Goal: Information Seeking & Learning: Check status

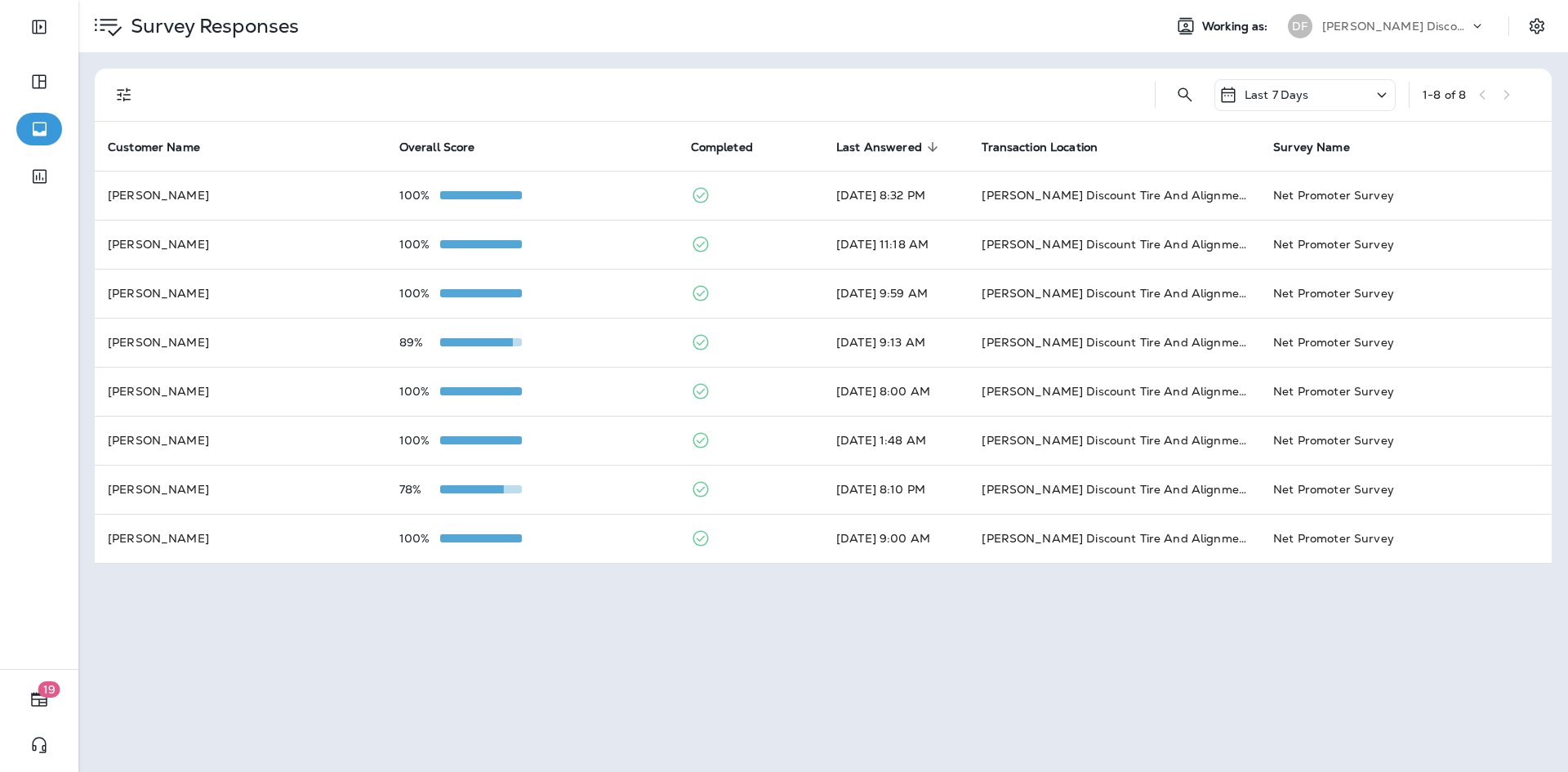
click at [1393, 96] on div "Last 7 Days" at bounding box center [1304, 95] width 181 height 32
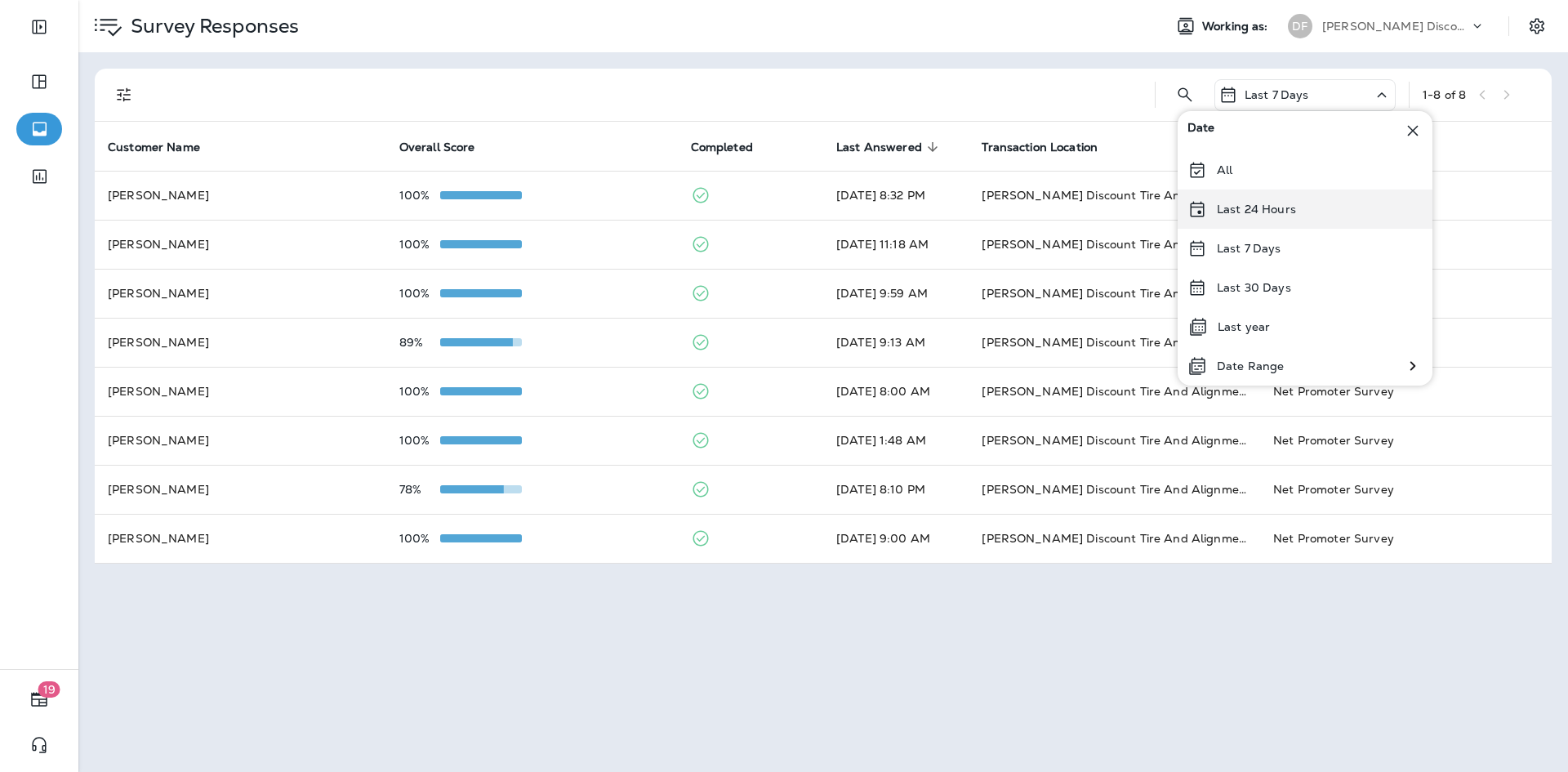
click at [1299, 214] on div "Last 24 Hours" at bounding box center [1304, 209] width 255 height 39
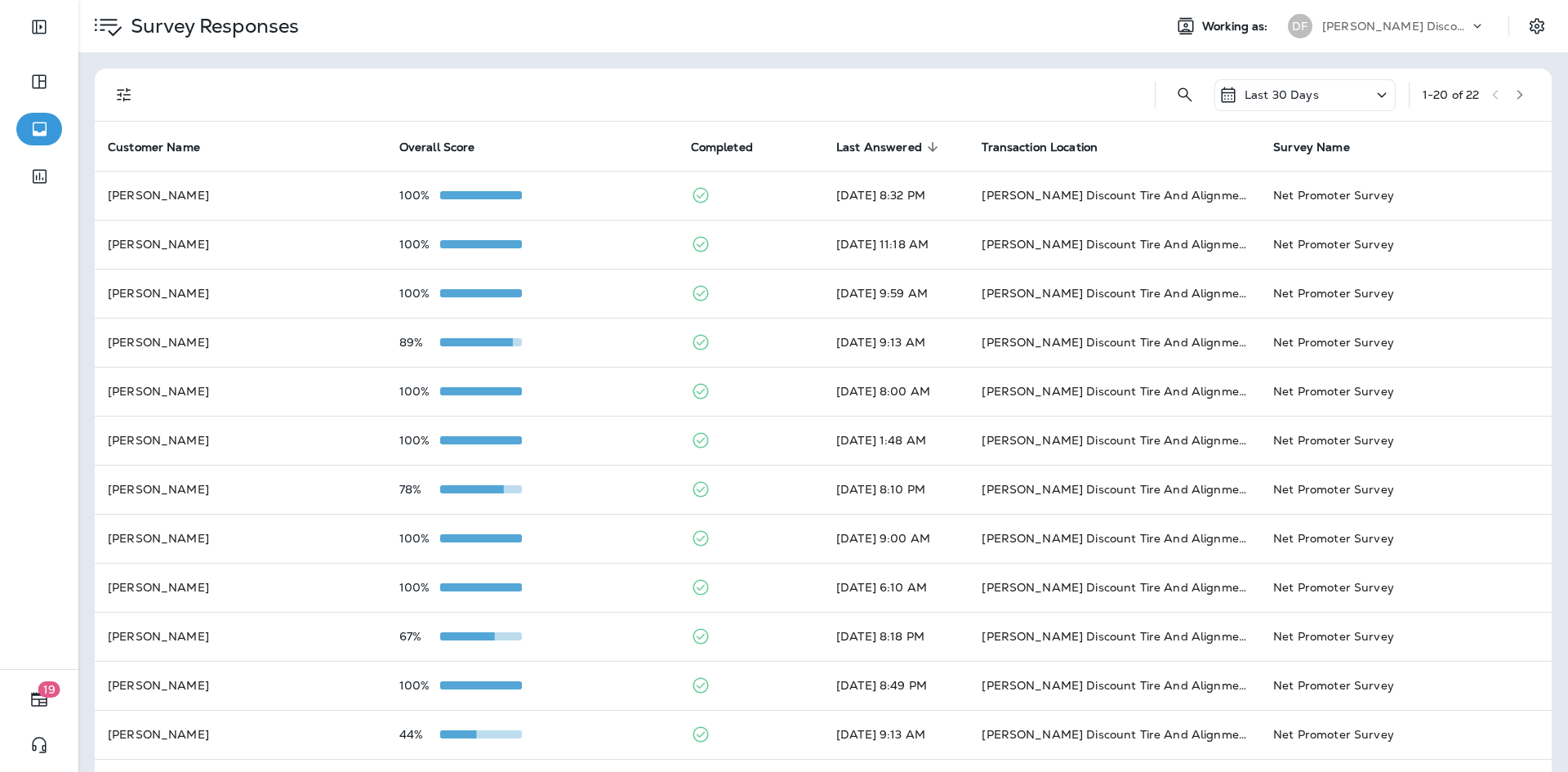
click at [1327, 97] on div "Last 30 Days" at bounding box center [1304, 95] width 181 height 32
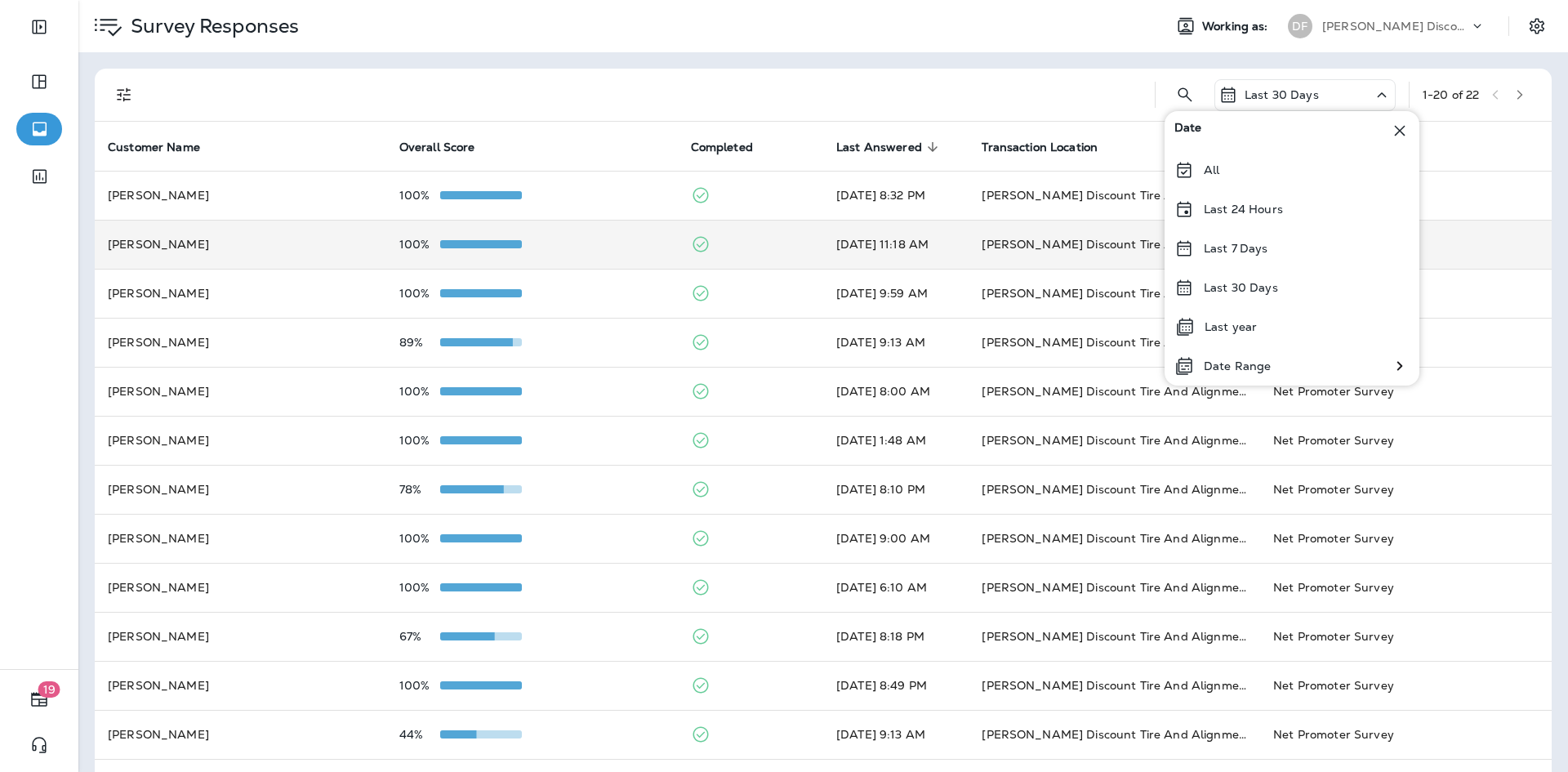
drag, startPoint x: 1253, startPoint y: 216, endPoint x: 1257, endPoint y: 225, distance: 9.8
click at [1257, 225] on div "Last 24 Hours" at bounding box center [1291, 209] width 255 height 39
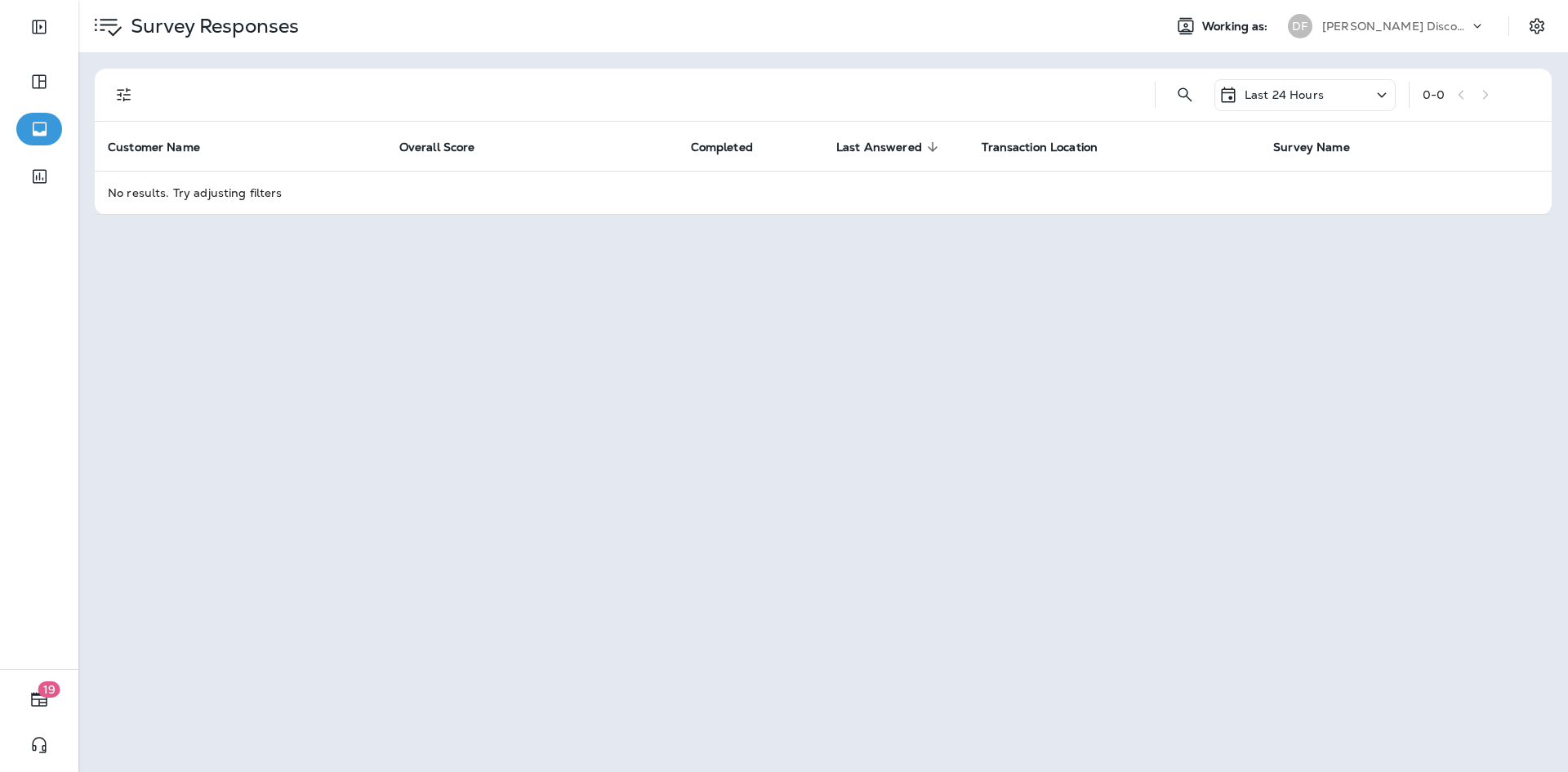
click at [1291, 100] on p "Last 24 Hours" at bounding box center [1283, 94] width 79 height 13
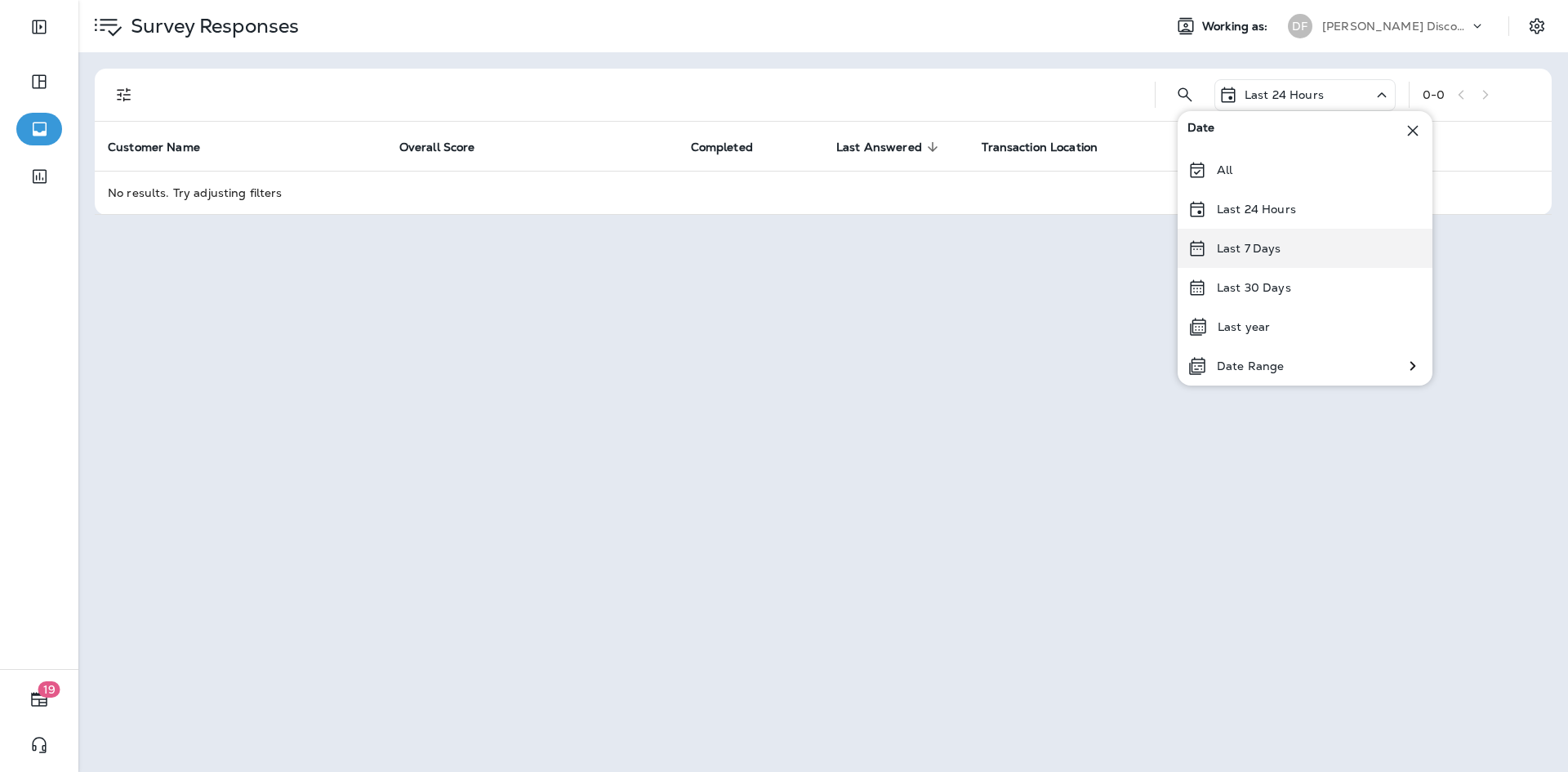
click at [1304, 243] on div "Last 7 Days" at bounding box center [1304, 248] width 255 height 39
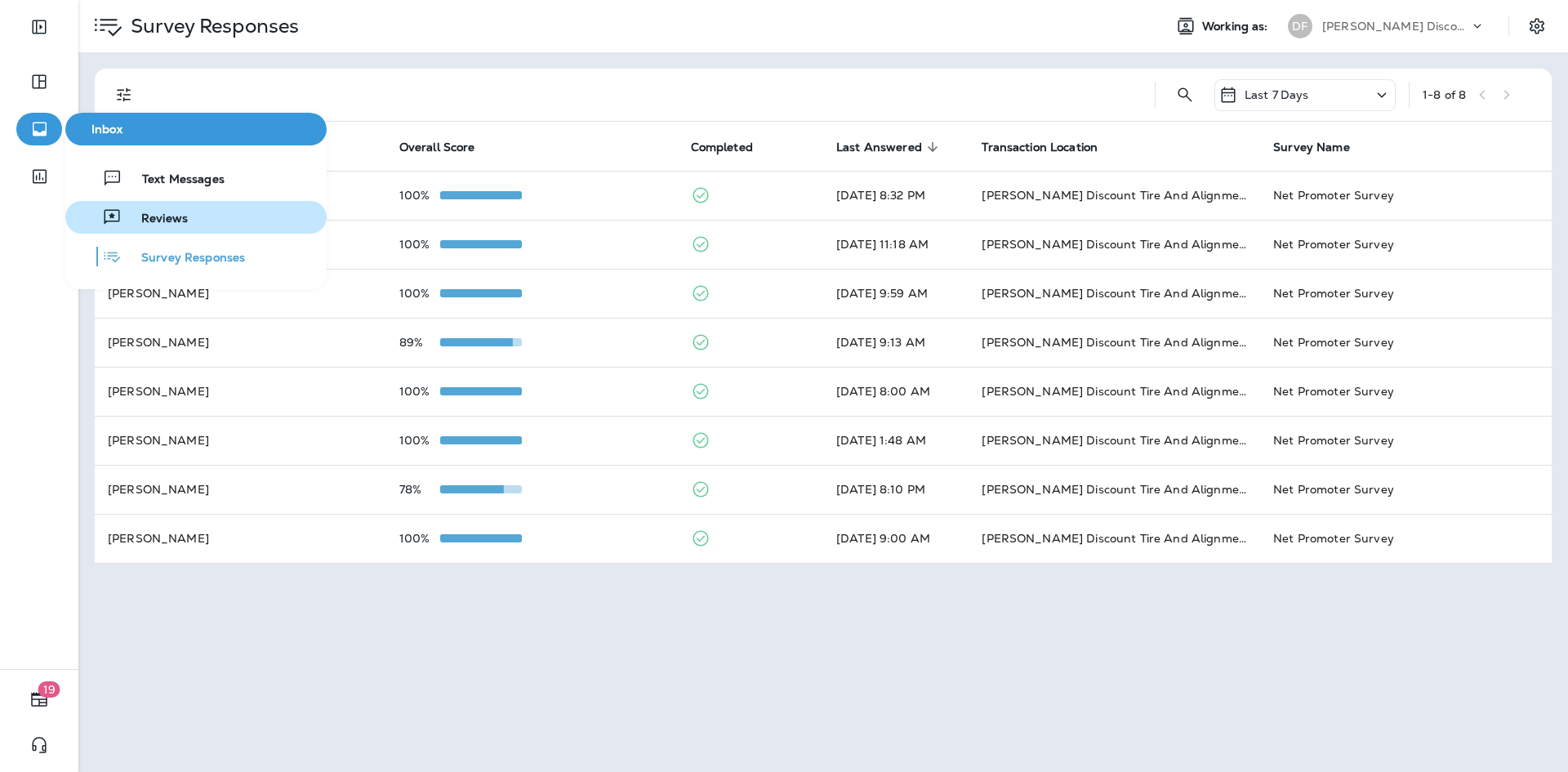
click at [174, 210] on div "Reviews" at bounding box center [130, 217] width 116 height 20
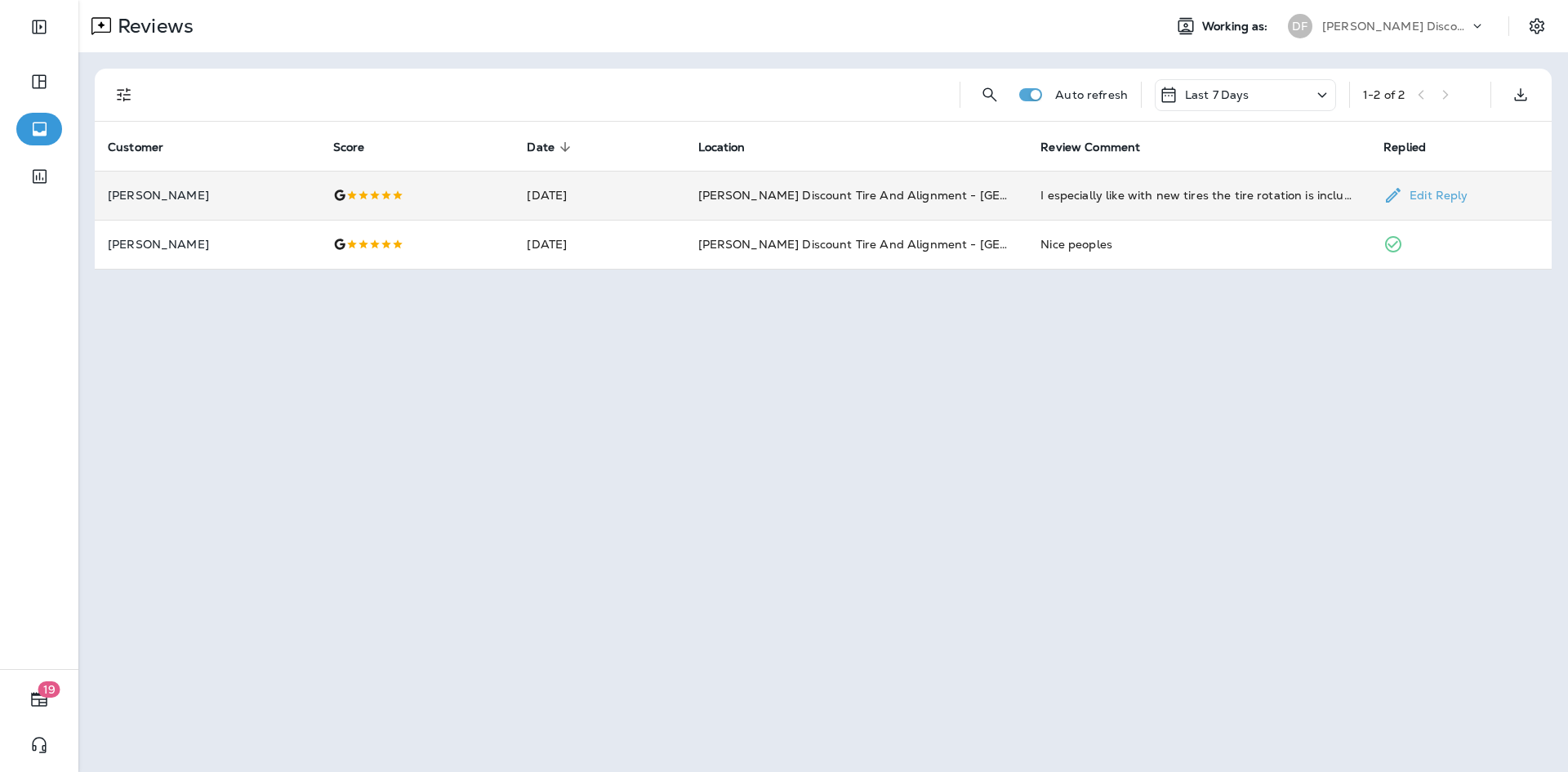
click at [941, 205] on td "Don Foshay's Discount Tire And Alignment - South Portland (380 Main St,)" at bounding box center [856, 195] width 343 height 49
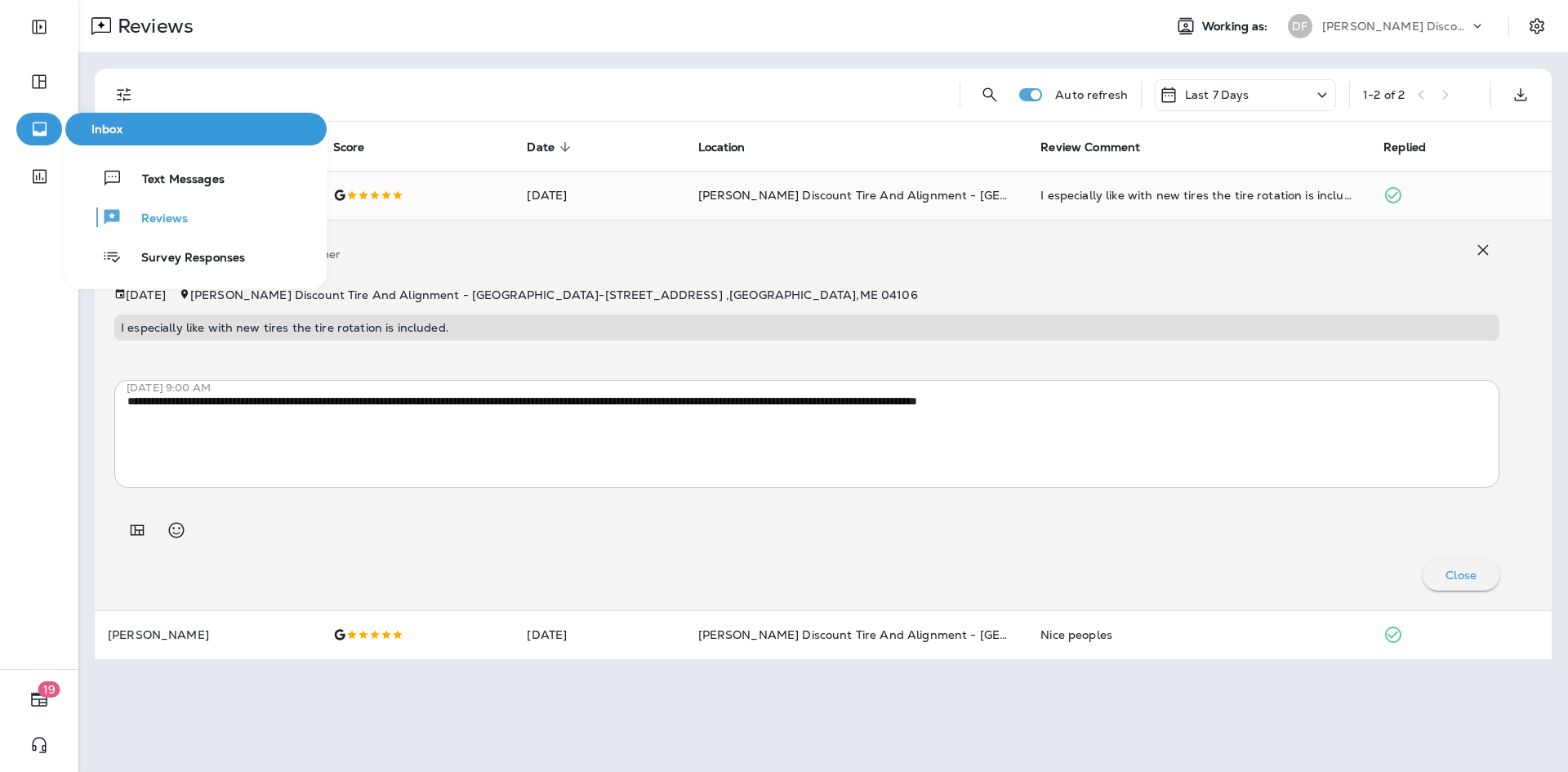
click at [23, 126] on button "button" at bounding box center [39, 129] width 46 height 33
click at [97, 129] on span "Inbox" at bounding box center [196, 130] width 248 height 14
click at [176, 257] on span "Survey Responses" at bounding box center [184, 258] width 124 height 16
